Goal: Find specific page/section: Find specific page/section

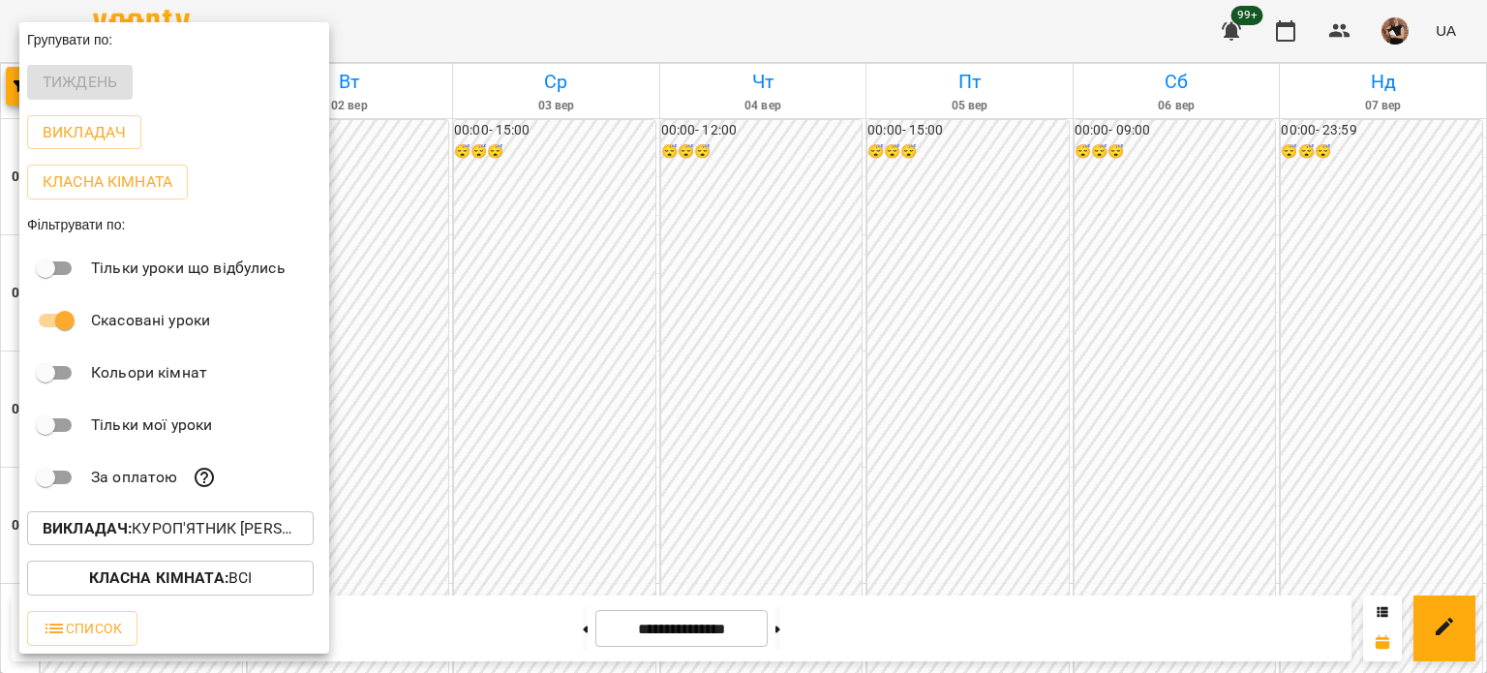
scroll to position [2223, 0]
click at [191, 545] on button "Викладач : Куроп'ятник [PERSON_NAME]" at bounding box center [170, 528] width 287 height 35
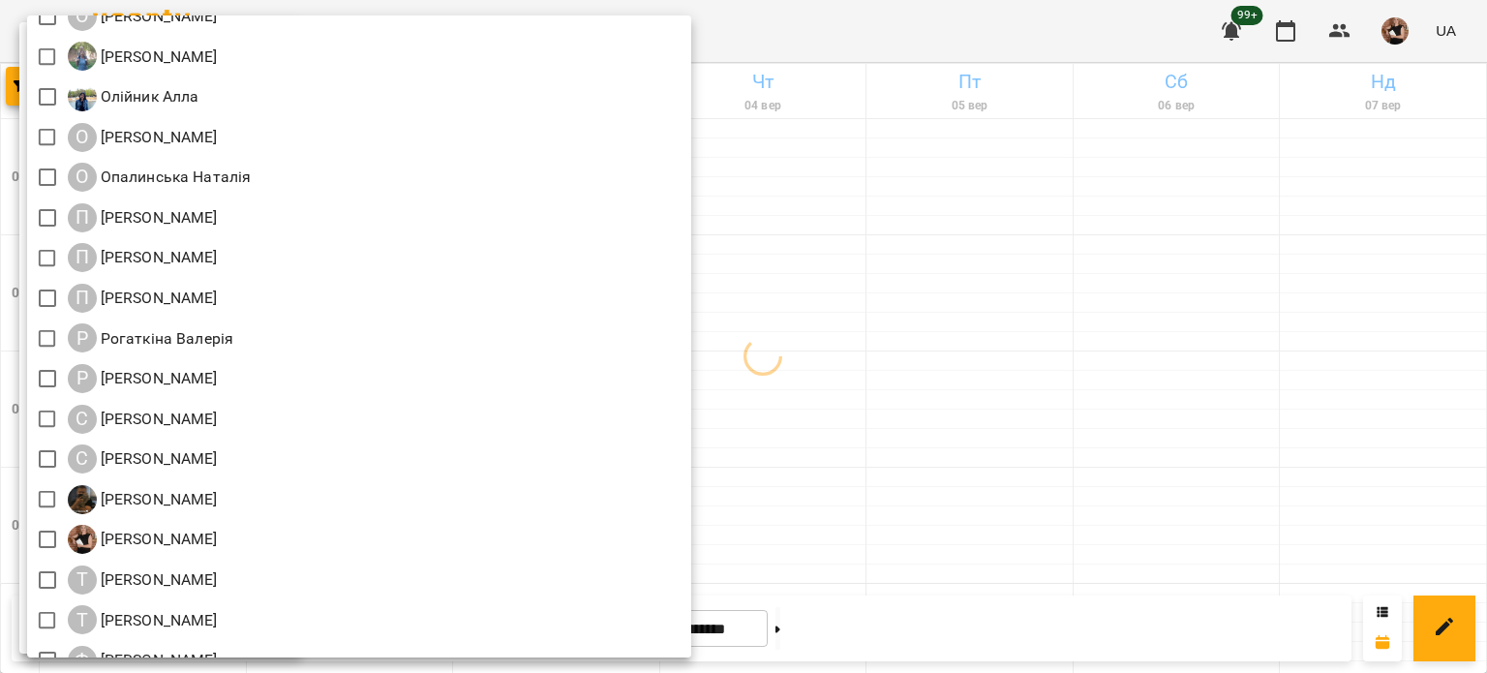
scroll to position [2033, 0]
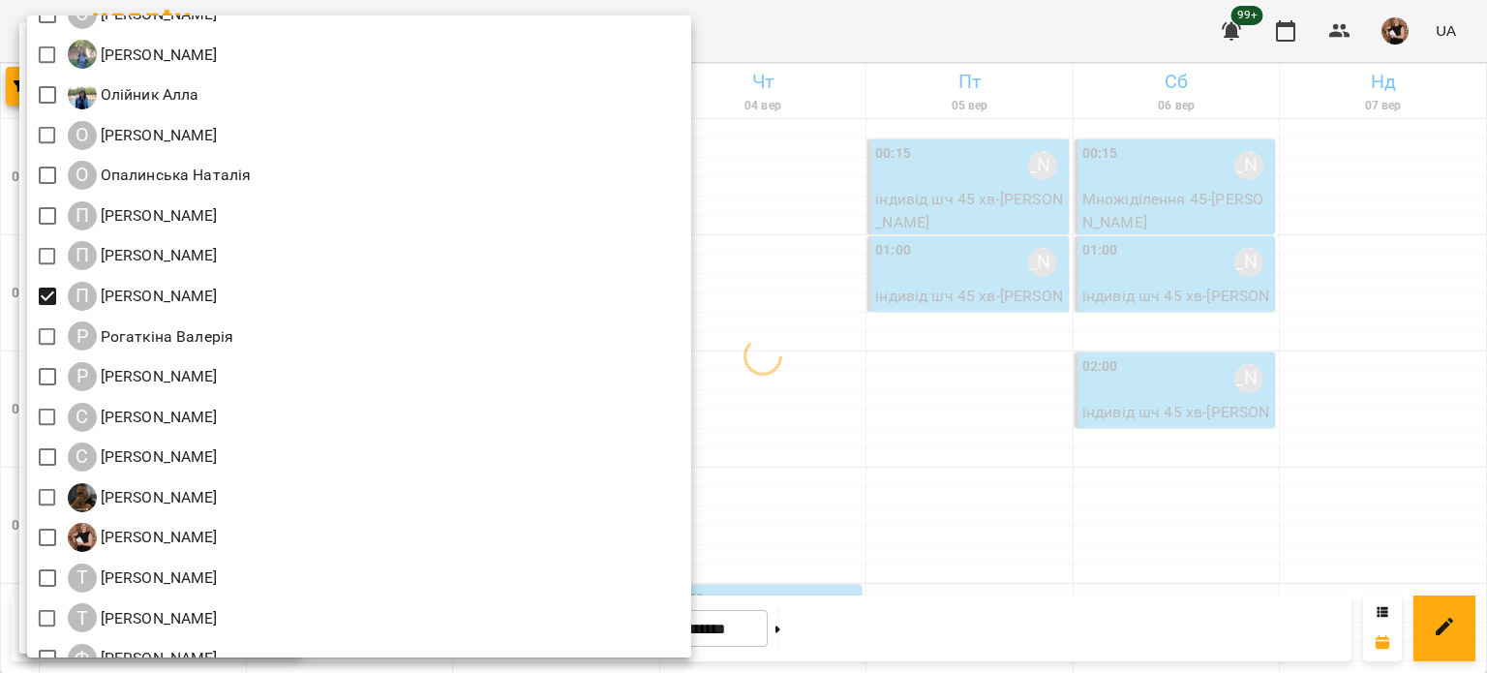
click at [1041, 332] on div at bounding box center [743, 336] width 1487 height 673
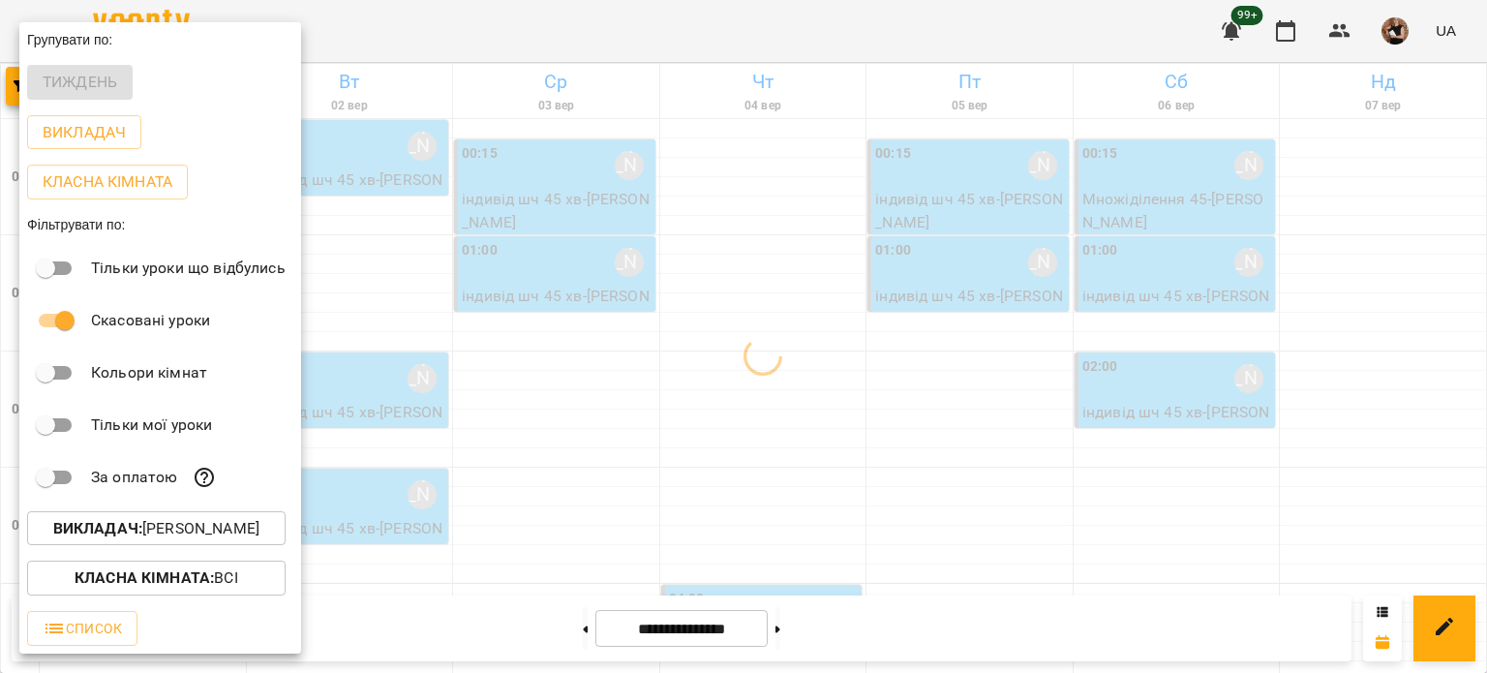
click at [1041, 332] on div "Всі ДТ [PERSON_NAME]\укр.мов\шч \ма\укр мова\математика [URL][DOMAIN_NAME] ДТ […" at bounding box center [743, 336] width 1487 height 673
click at [817, 402] on div at bounding box center [743, 336] width 1487 height 673
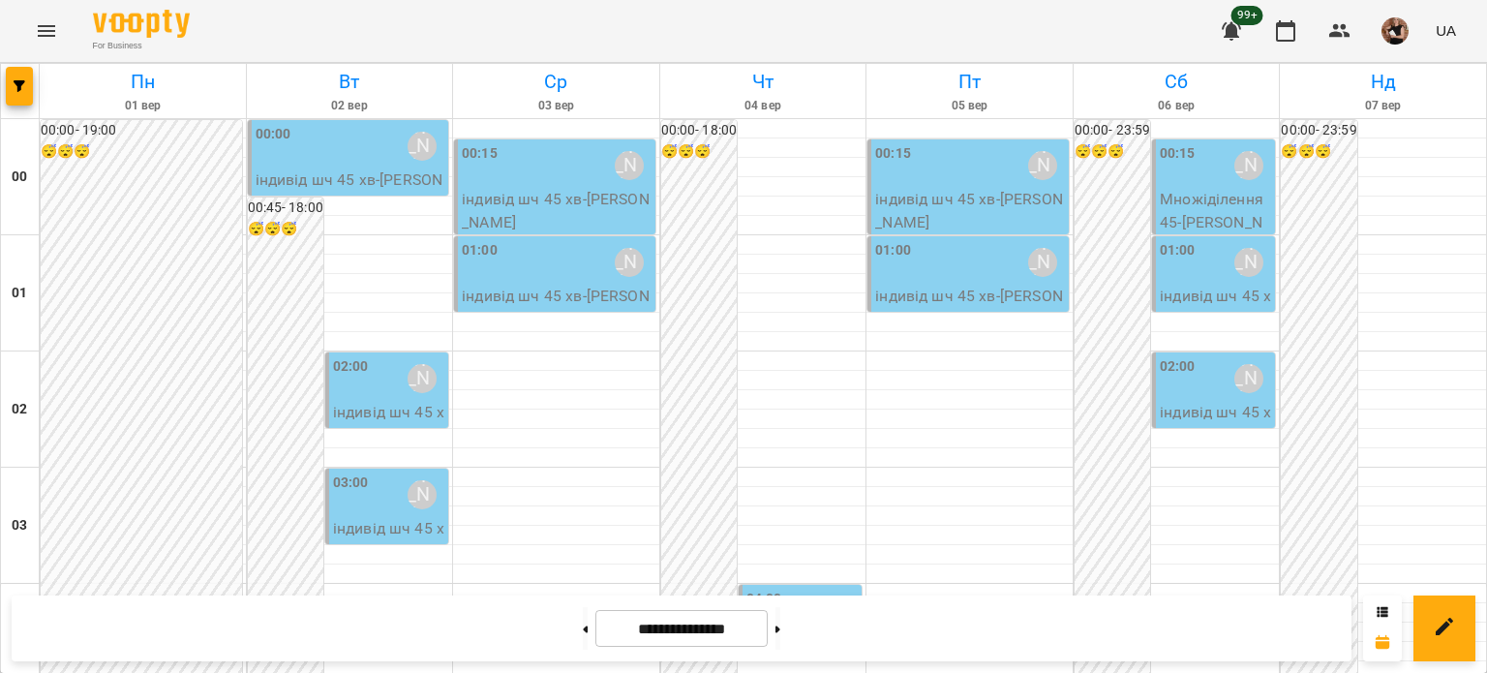
scroll to position [2320, 0]
click at [13, 94] on button "button" at bounding box center [19, 86] width 27 height 39
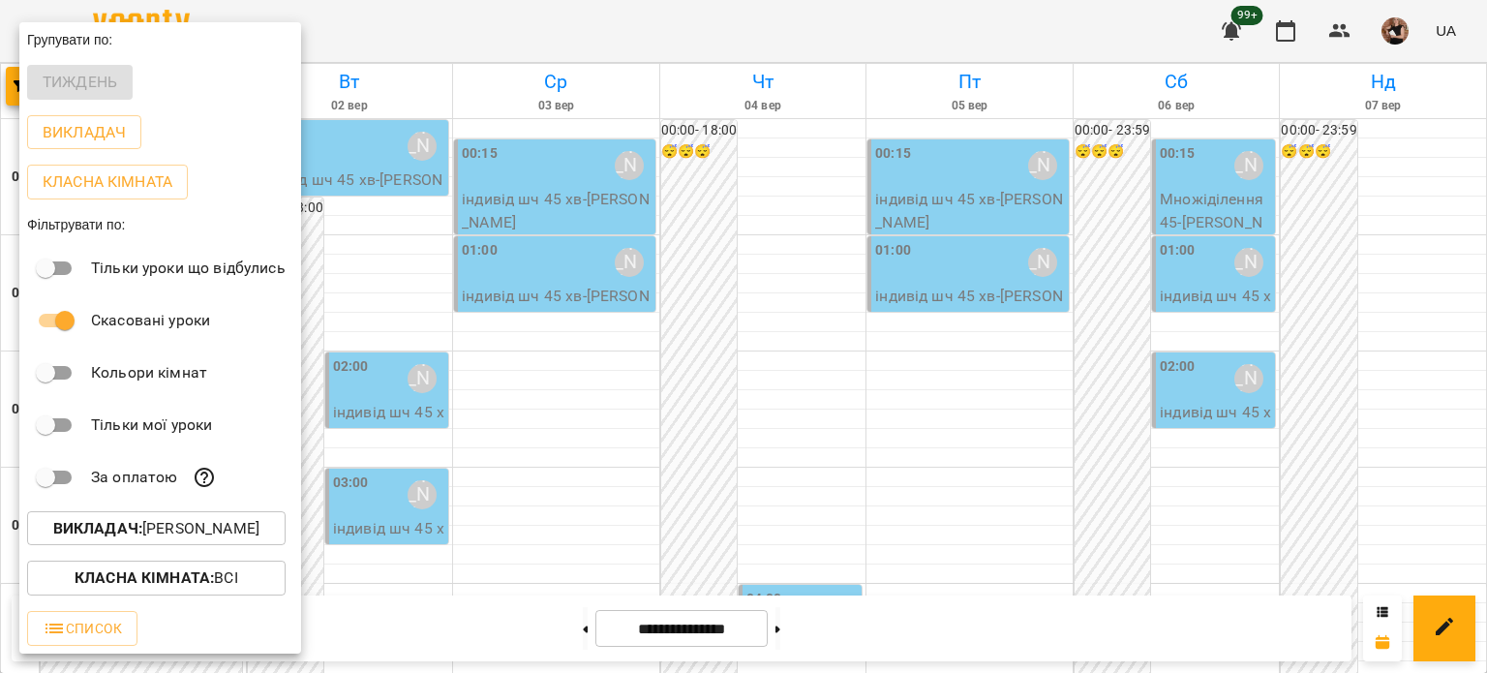
click at [155, 540] on p "Викладач : [PERSON_NAME]" at bounding box center [156, 528] width 206 height 23
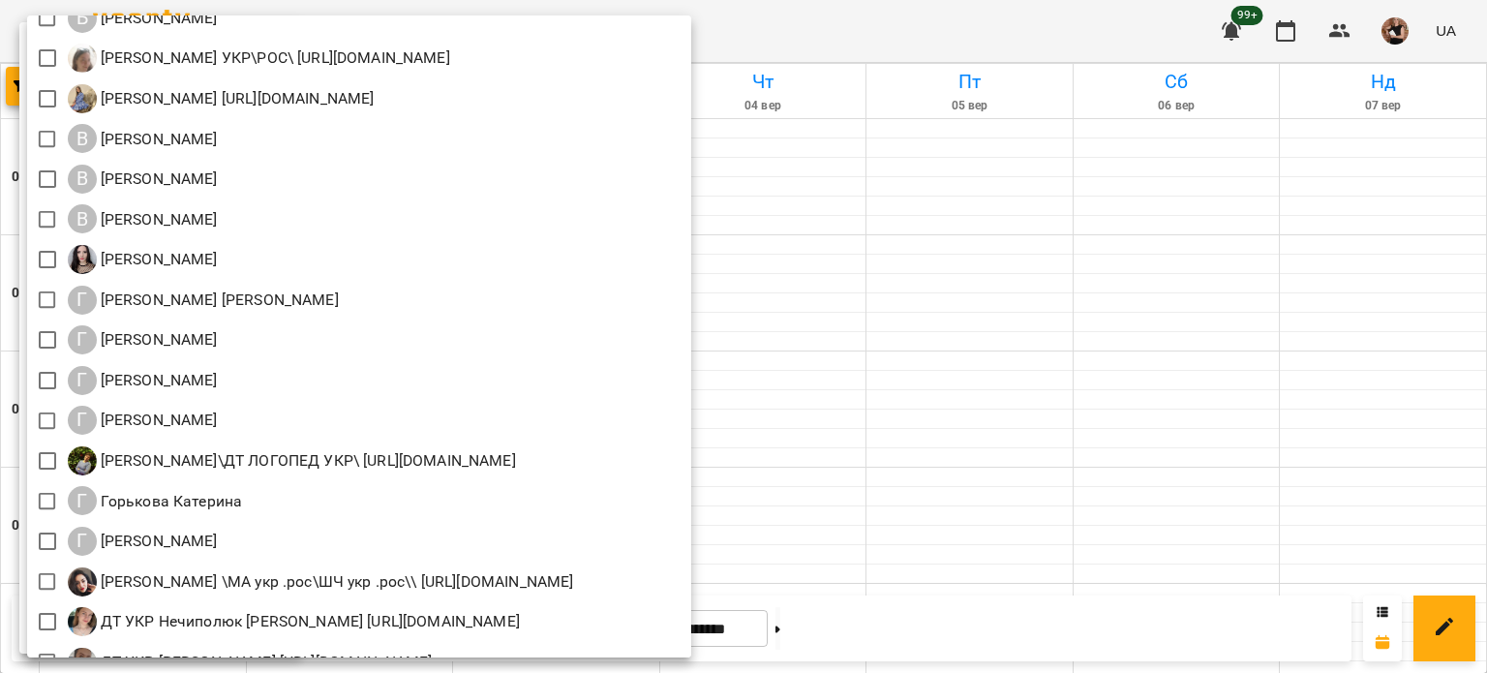
scroll to position [484, 0]
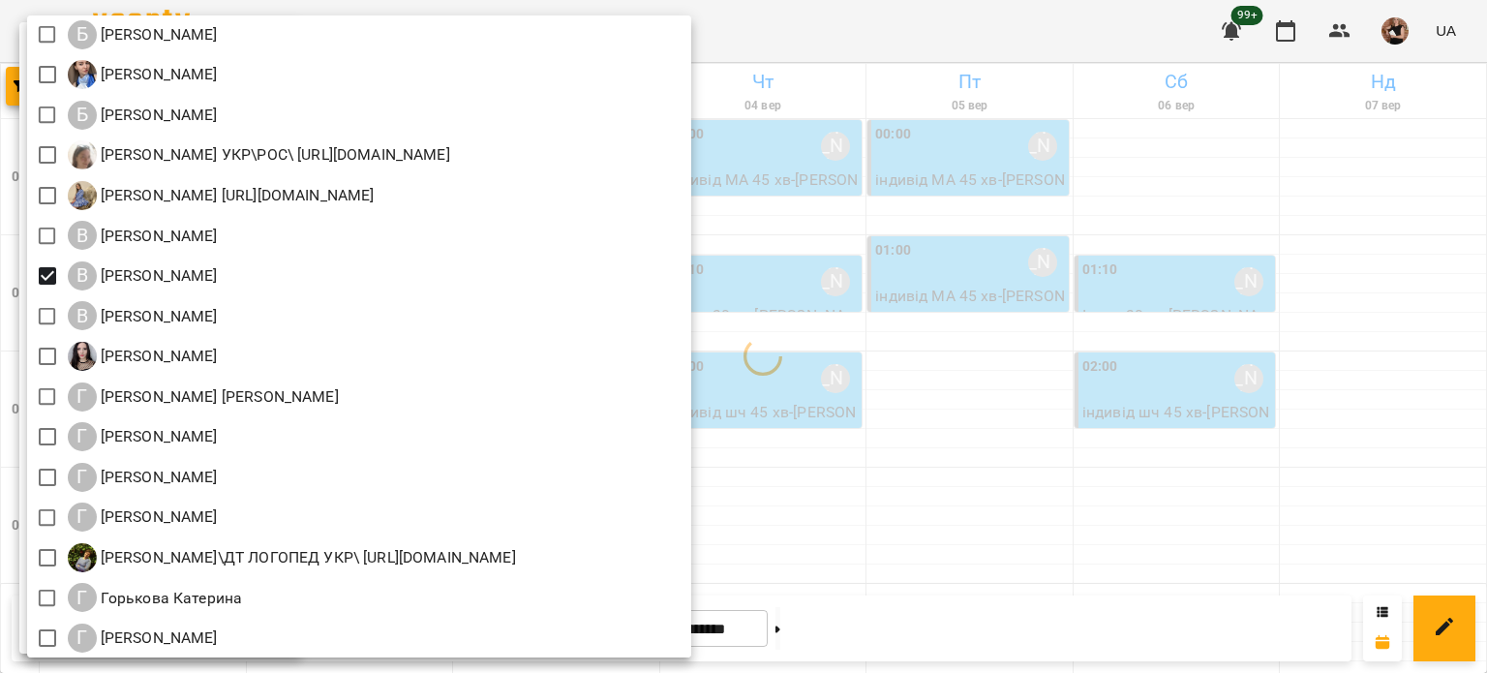
click at [1164, 427] on div at bounding box center [743, 336] width 1487 height 673
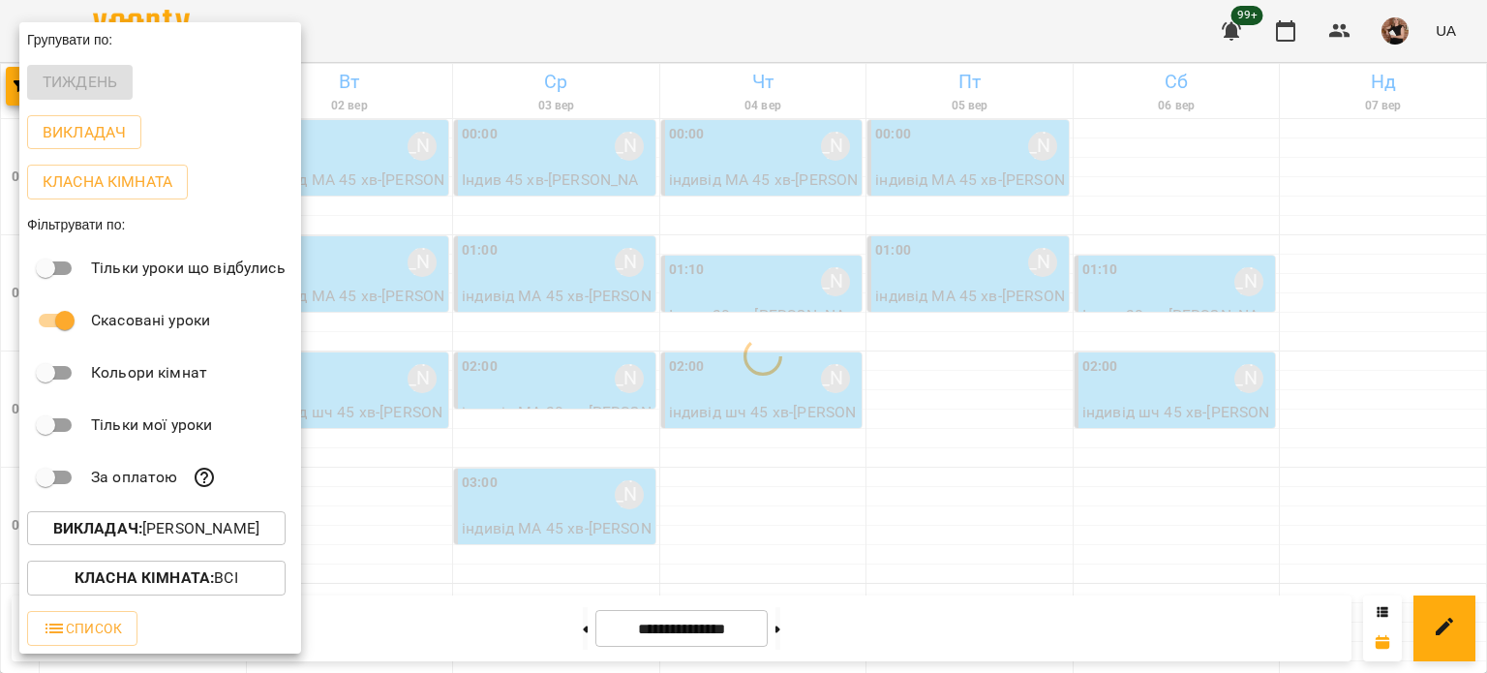
click at [1164, 427] on div "Всі ДТ [PERSON_NAME]\укр.мов\шч \ма\укр мова\математика [URL][DOMAIN_NAME] ДТ […" at bounding box center [743, 336] width 1487 height 673
click at [765, 545] on div at bounding box center [743, 336] width 1487 height 673
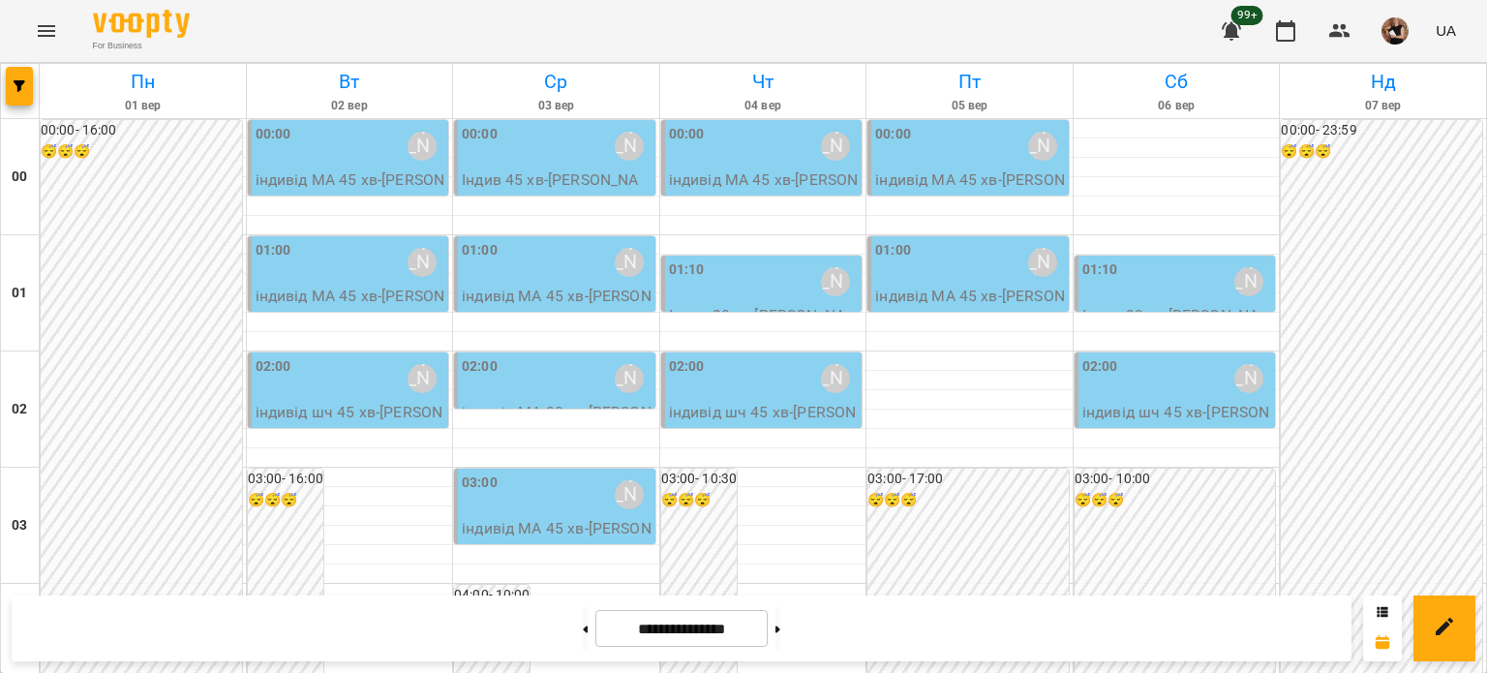
scroll to position [2320, 0]
